Goal: Information Seeking & Learning: Check status

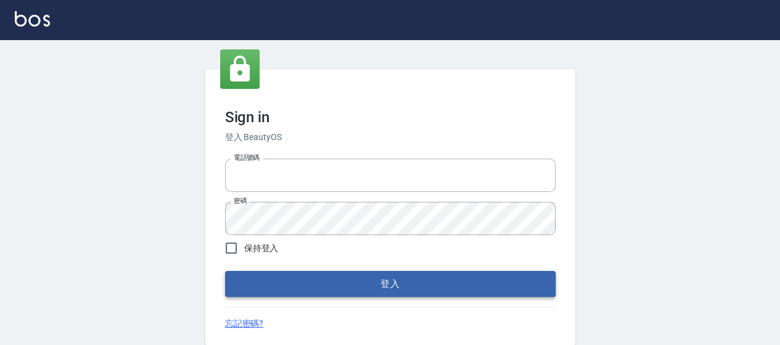
type input "0426657169"
click at [386, 285] on button "登入" at bounding box center [390, 284] width 331 height 26
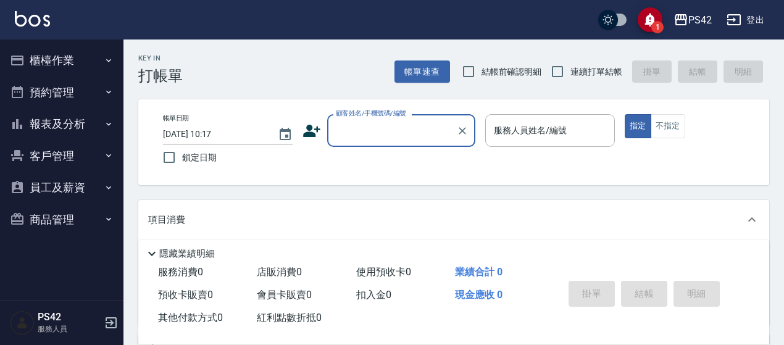
click at [59, 123] on button "報表及分析" at bounding box center [62, 124] width 114 height 32
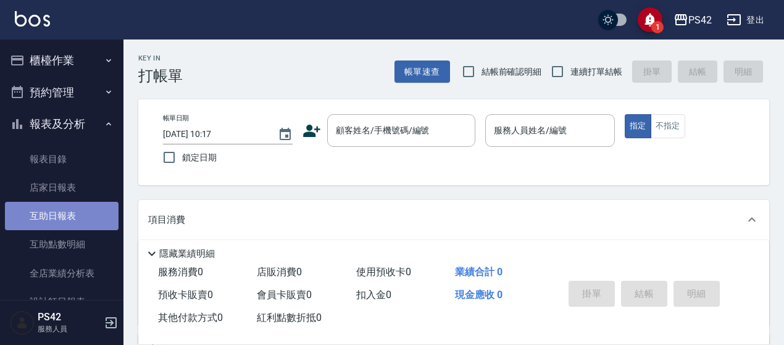
click at [67, 212] on link "互助日報表" at bounding box center [62, 216] width 114 height 28
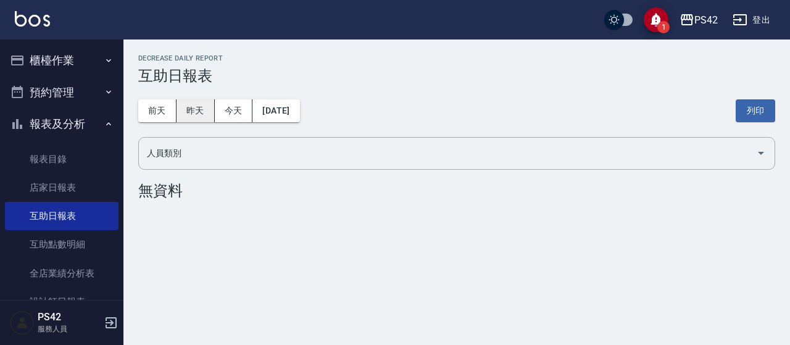
click at [196, 109] on button "昨天" at bounding box center [195, 110] width 38 height 23
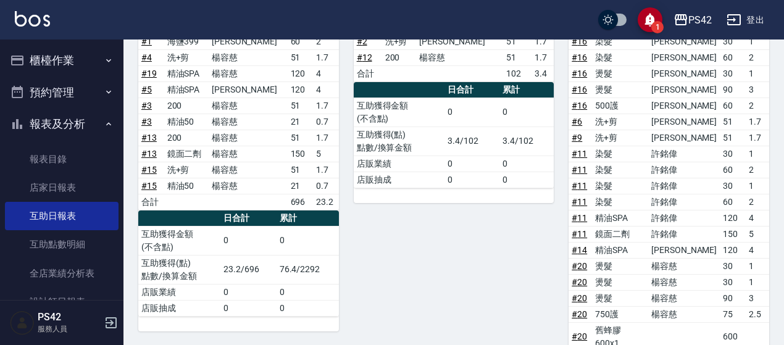
scroll to position [555, 0]
